Goal: Complete application form

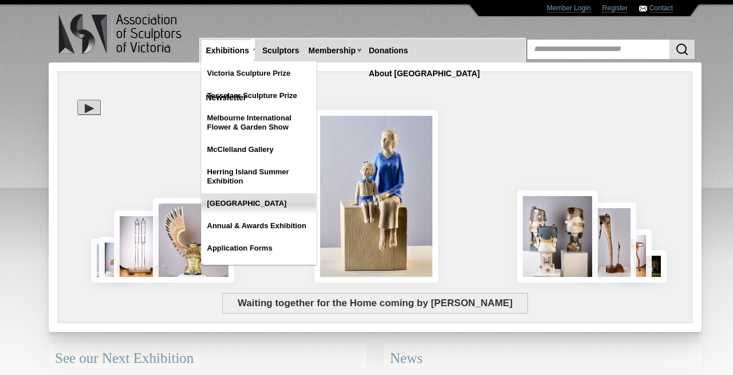
click at [235, 201] on link "[GEOGRAPHIC_DATA]" at bounding box center [259, 203] width 115 height 21
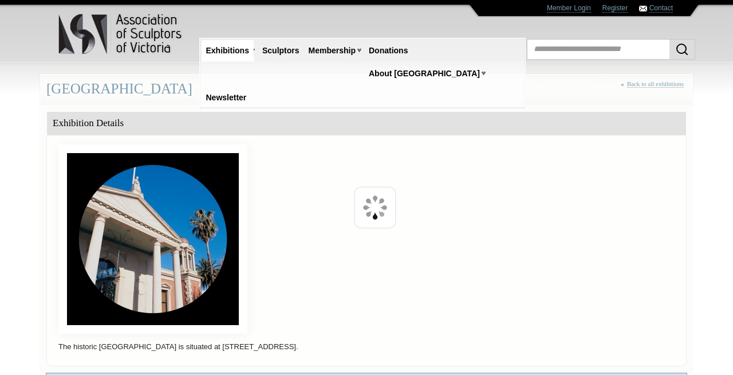
scroll to position [290, 0]
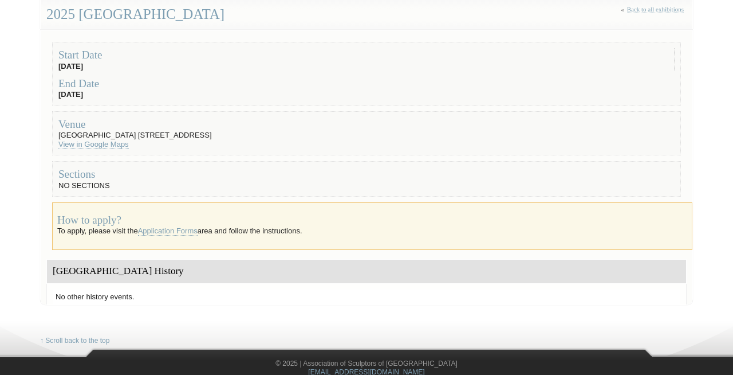
scroll to position [124, 0]
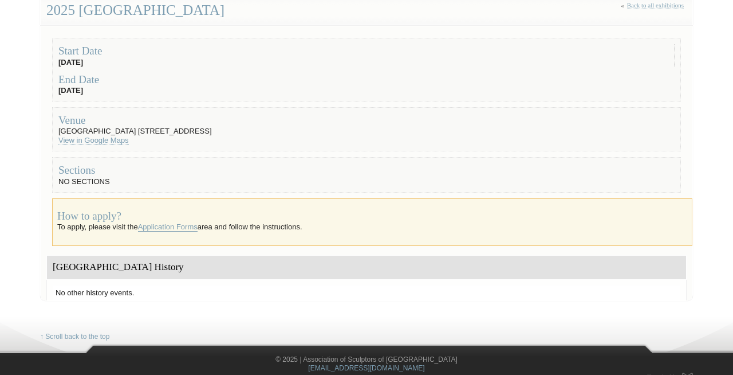
click at [176, 226] on link "Application Forms" at bounding box center [168, 226] width 60 height 9
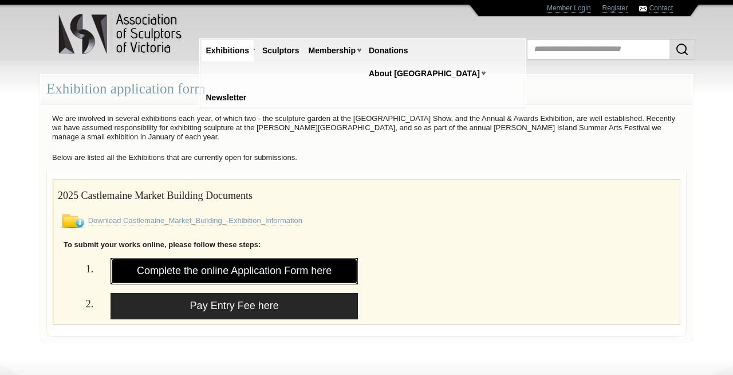
click at [208, 272] on link "Complete the online Application Form here" at bounding box center [235, 271] width 248 height 26
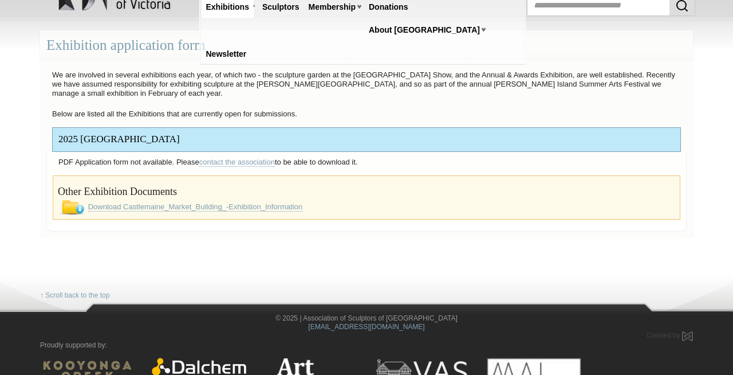
scroll to position [37, 0]
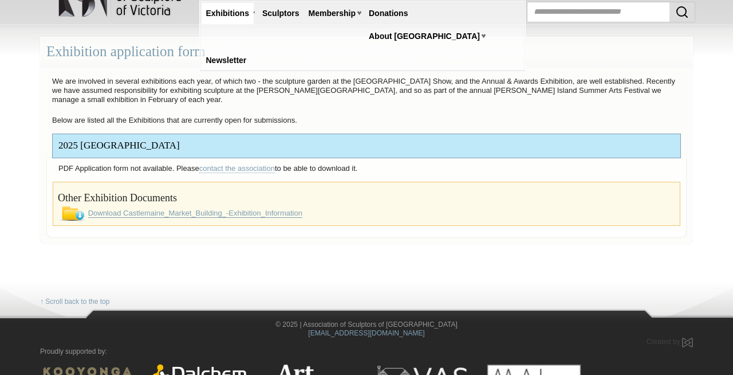
click at [186, 213] on link "Download Castlemaine_Market_Building_-Exhibition_Information" at bounding box center [195, 213] width 214 height 9
